Goal: Task Accomplishment & Management: Manage account settings

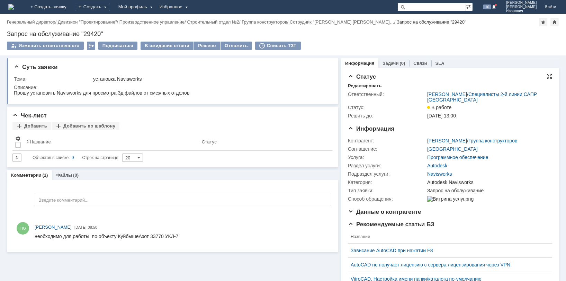
click at [547, 74] on div at bounding box center [550, 76] width 6 height 6
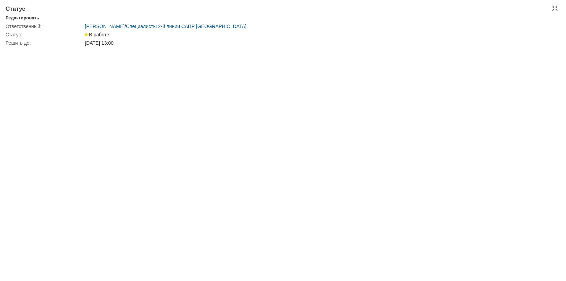
click at [27, 17] on div "Редактировать" at bounding box center [23, 18] width 34 height 6
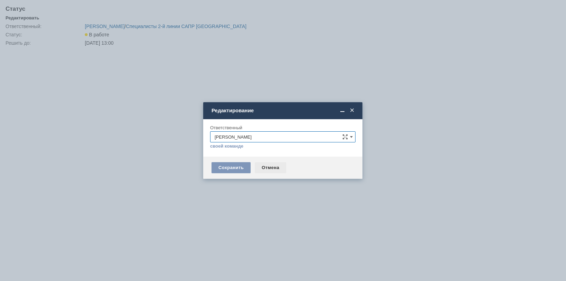
click at [272, 168] on div "Отмена" at bounding box center [271, 167] width 32 height 11
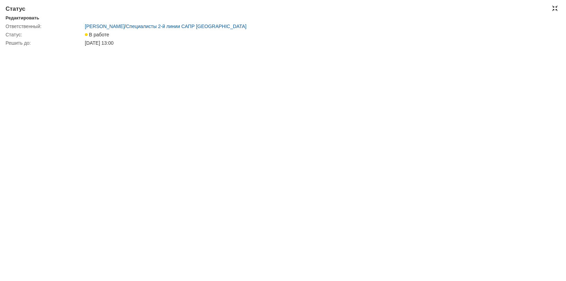
click at [555, 7] on div at bounding box center [555, 9] width 6 height 6
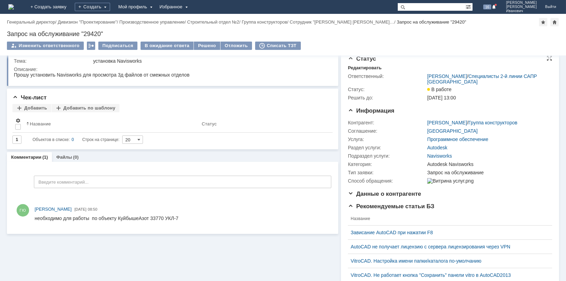
click at [448, 97] on span "[DATE] 13:00" at bounding box center [441, 98] width 29 height 6
click at [438, 89] on span "В работе" at bounding box center [439, 90] width 24 height 6
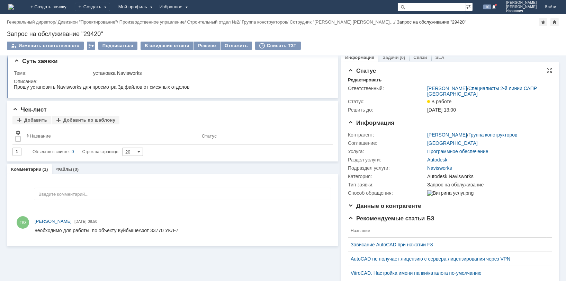
scroll to position [0, 0]
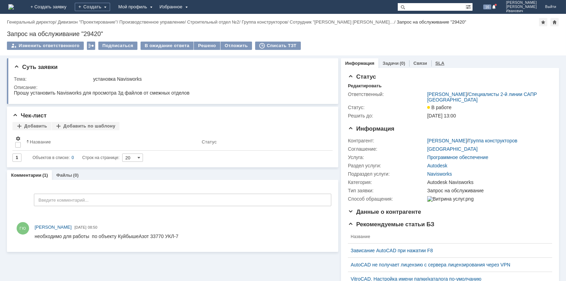
click at [436, 61] on link "SLA" at bounding box center [440, 63] width 9 height 5
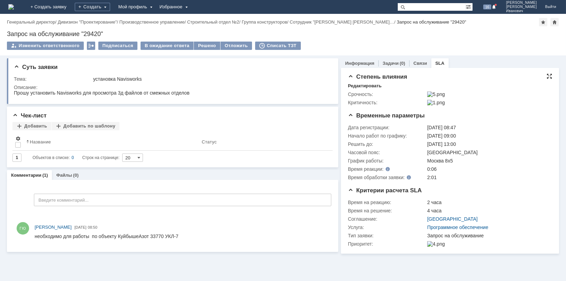
click at [551, 78] on div at bounding box center [550, 76] width 6 height 6
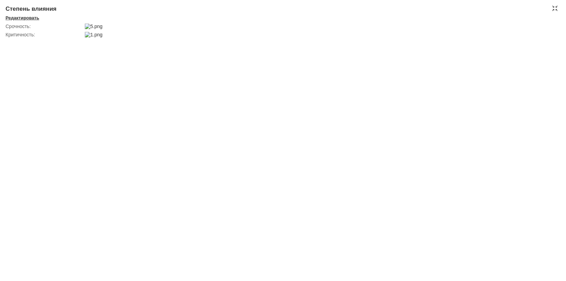
click at [24, 17] on div "Редактировать" at bounding box center [23, 18] width 34 height 6
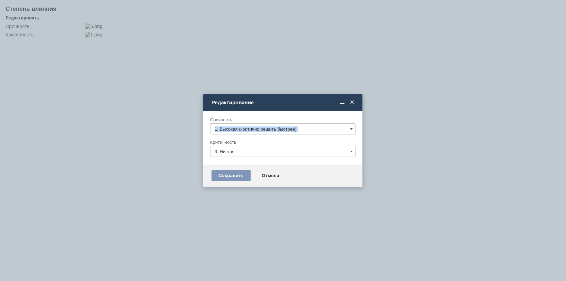
click at [255, 134] on div "Срочность 1. Высокая (критично решить быстрее)" at bounding box center [282, 128] width 145 height 23
click at [352, 126] on span at bounding box center [351, 129] width 3 height 6
click at [256, 161] on span "2. Средняя (решить в установленные сроки)" at bounding box center [283, 164] width 136 height 6
type input "2. Средняя (решить в установленные сроки)"
click at [354, 150] on input "3. Низкая" at bounding box center [282, 151] width 145 height 11
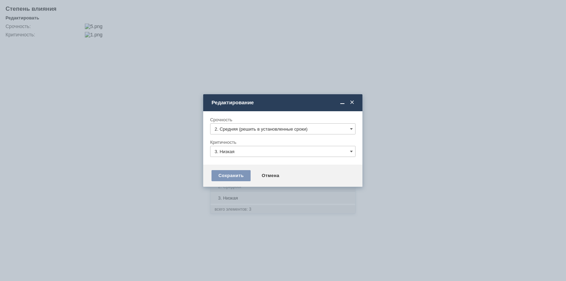
click at [247, 187] on span "2. Средняя" at bounding box center [283, 187] width 136 height 6
type input "2. Средняя"
drag, startPoint x: 247, startPoint y: 186, endPoint x: 215, endPoint y: 201, distance: 35.3
click at [216, 205] on body "Идет загрузка, пожалуйста, подождите. На домашнюю + Создать заявку Создать Мой …" at bounding box center [283, 140] width 566 height 281
click at [255, 186] on div "Сохранить Отмена" at bounding box center [282, 176] width 159 height 22
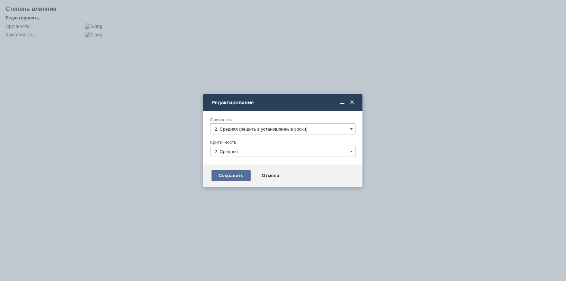
click at [232, 176] on div "Сохранить" at bounding box center [231, 175] width 39 height 11
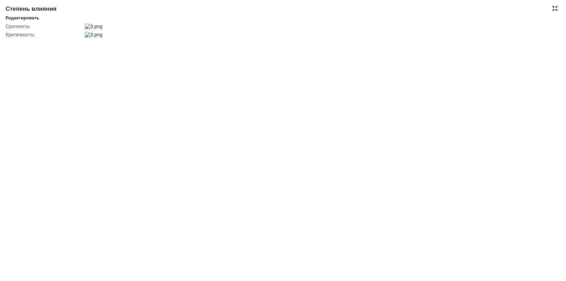
click at [555, 7] on div at bounding box center [555, 9] width 6 height 6
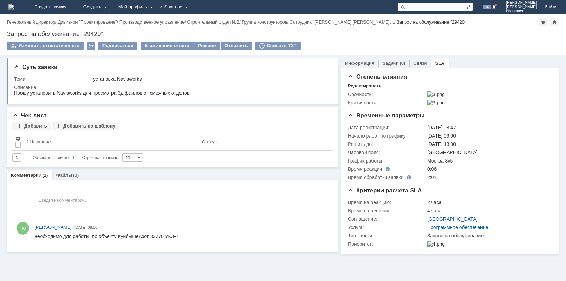
click at [359, 61] on link "Информация" at bounding box center [359, 63] width 29 height 5
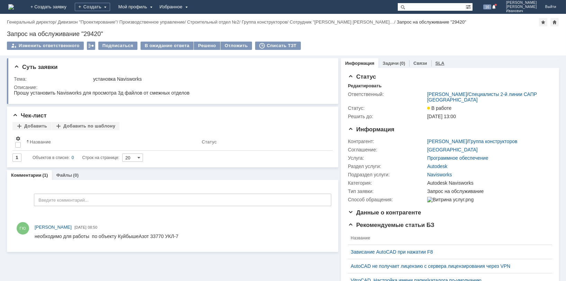
click at [436, 62] on link "SLA" at bounding box center [440, 63] width 9 height 5
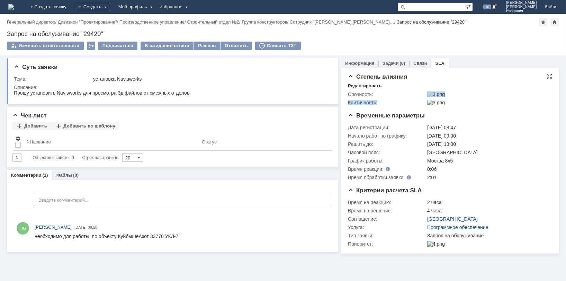
drag, startPoint x: 394, startPoint y: 100, endPoint x: 488, endPoint y: 103, distance: 93.9
click at [488, 103] on tbody "Срочность: Критичность:" at bounding box center [449, 98] width 202 height 17
drag, startPoint x: 488, startPoint y: 103, endPoint x: 458, endPoint y: 36, distance: 73.8
click at [458, 36] on div "Запрос на обслуживание "29420"" at bounding box center [283, 33] width 552 height 7
click at [515, 163] on div "Москва 8х5" at bounding box center [488, 161] width 122 height 6
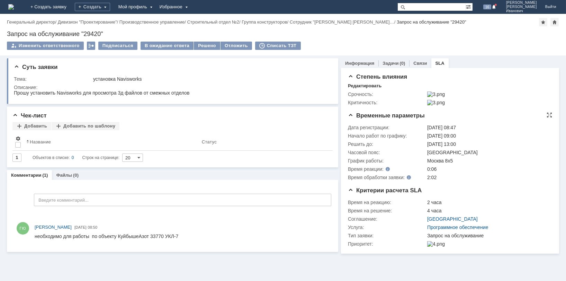
click at [515, 163] on div "Москва 8х5" at bounding box center [488, 161] width 122 height 6
drag, startPoint x: 550, startPoint y: 77, endPoint x: 538, endPoint y: 97, distance: 24.1
click at [538, 97] on div "Степень влияния Редактировать Срочность: Критичность:" at bounding box center [450, 92] width 204 height 39
click at [364, 83] on div "Редактировать" at bounding box center [365, 86] width 34 height 6
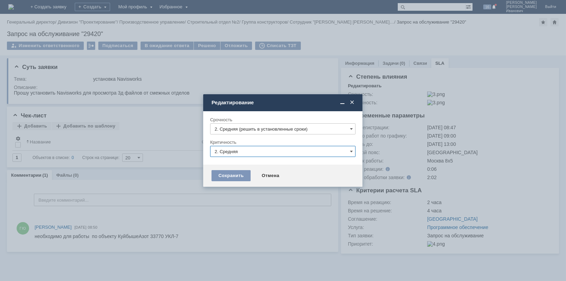
click at [257, 152] on input "2. Средняя" at bounding box center [282, 151] width 145 height 11
click at [231, 197] on span "3. Низкая" at bounding box center [283, 198] width 136 height 6
type input "3. Низкая"
click at [241, 175] on div "Сохранить" at bounding box center [231, 175] width 39 height 11
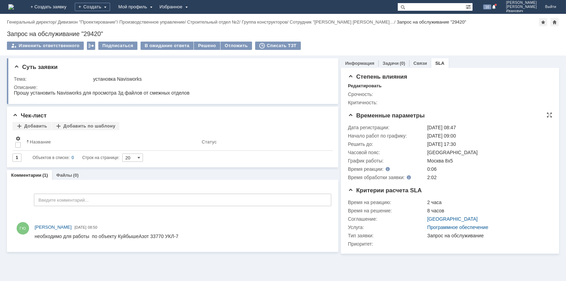
click at [500, 162] on td "Москва 8х5" at bounding box center [488, 161] width 124 height 8
click at [367, 62] on link "Информация" at bounding box center [359, 63] width 29 height 5
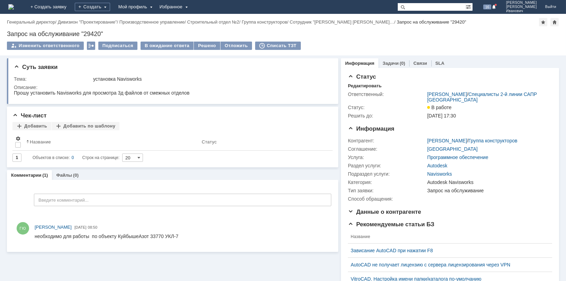
click at [376, 46] on div "Изменить ответственного Подписаться В ожидание ответа Решено Отложить Списать Т…" at bounding box center [283, 49] width 552 height 15
click at [228, 266] on div "Суть заявки Тема: установка Navisworks Описание: Чек-лист Добавить Добавить по …" at bounding box center [172, 224] width 331 height 339
